Goal: Information Seeking & Learning: Learn about a topic

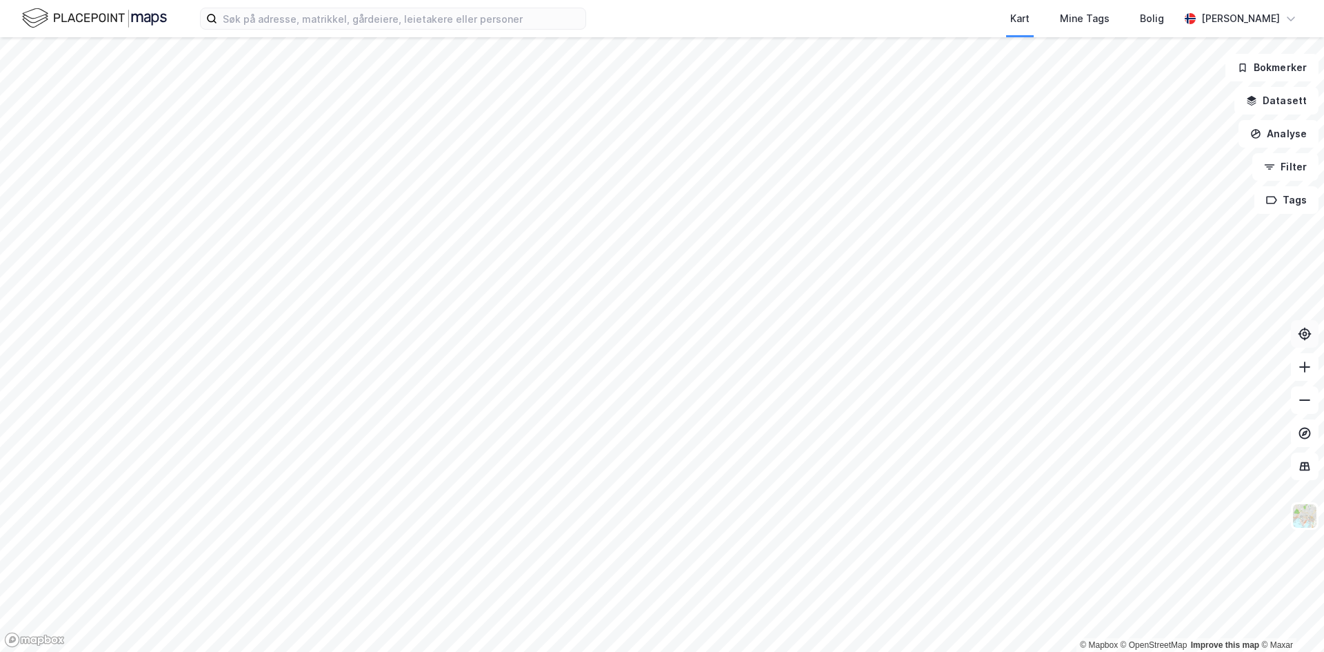
click at [1312, 333] on button at bounding box center [1305, 334] width 28 height 28
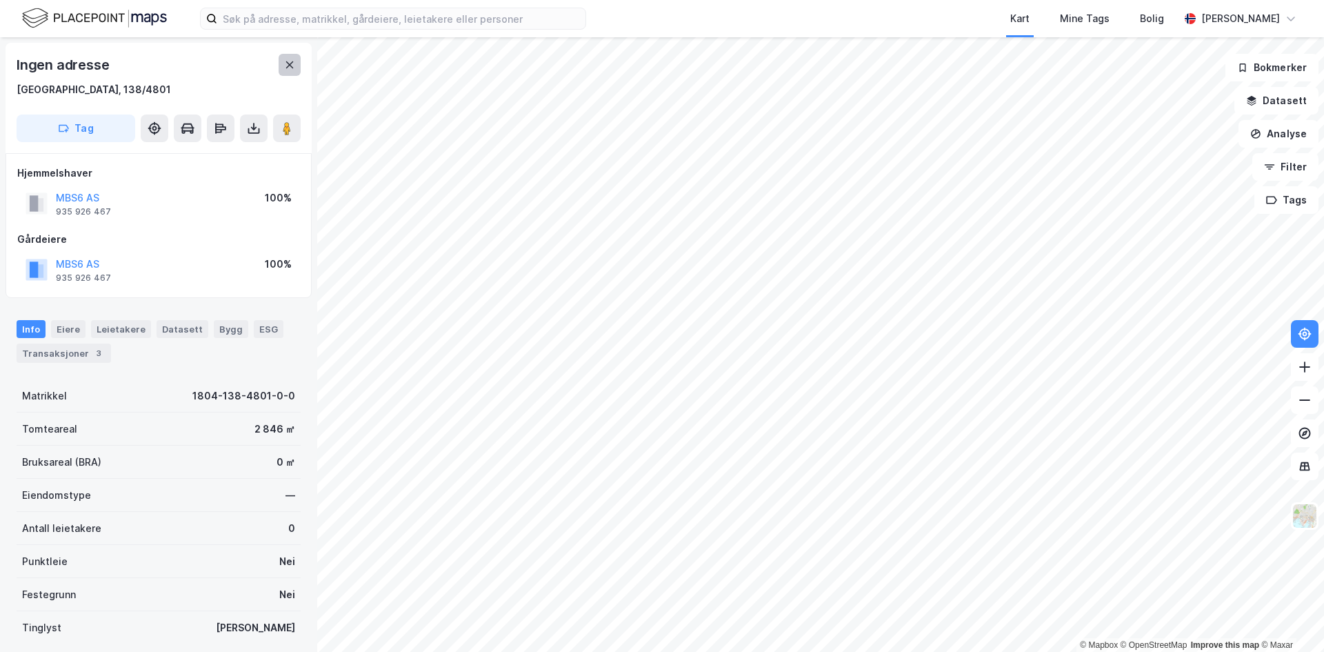
click at [293, 70] on icon at bounding box center [289, 64] width 11 height 11
click at [286, 62] on icon at bounding box center [290, 64] width 8 height 7
click at [1297, 522] on img at bounding box center [1305, 516] width 26 height 26
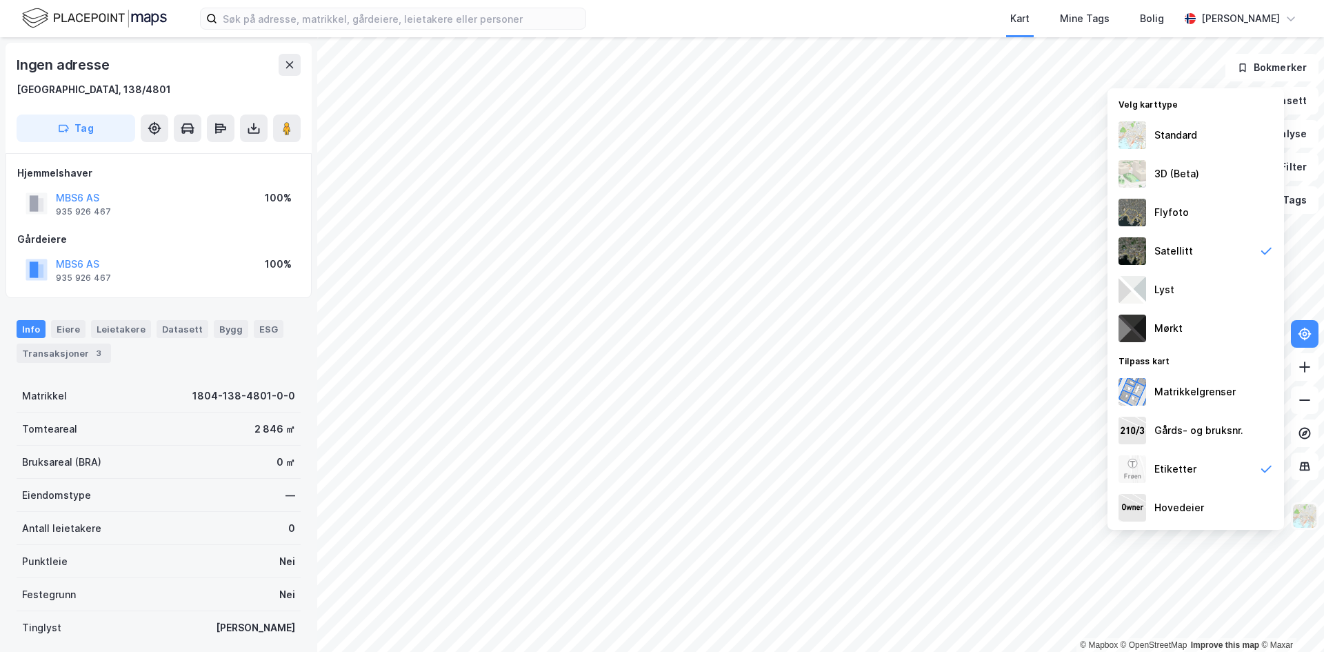
click at [1300, 515] on img at bounding box center [1305, 516] width 26 height 26
